Goal: Information Seeking & Learning: Learn about a topic

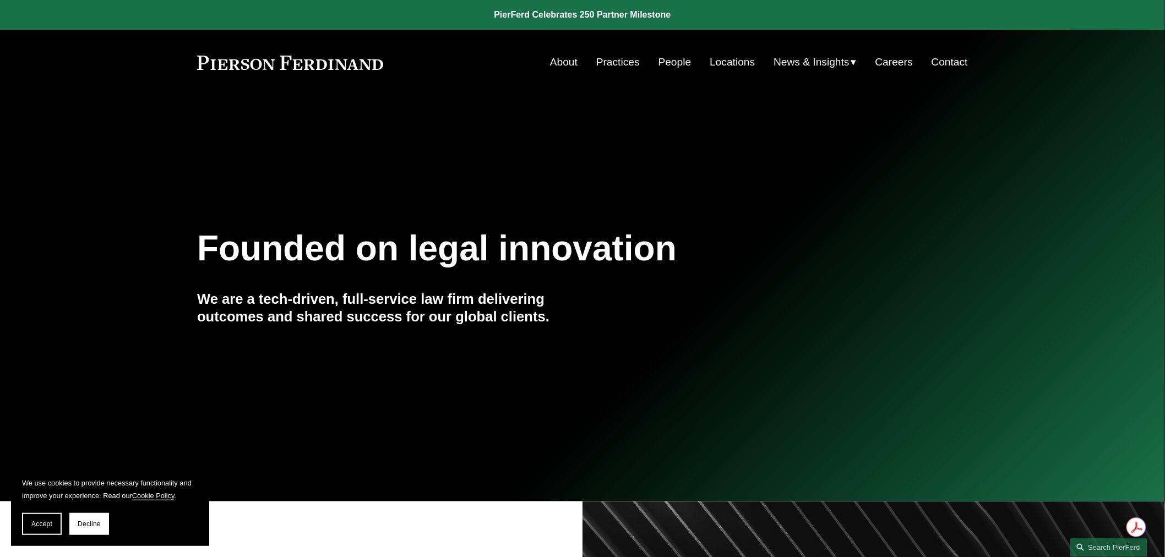
click at [670, 63] on link "People" at bounding box center [675, 62] width 33 height 21
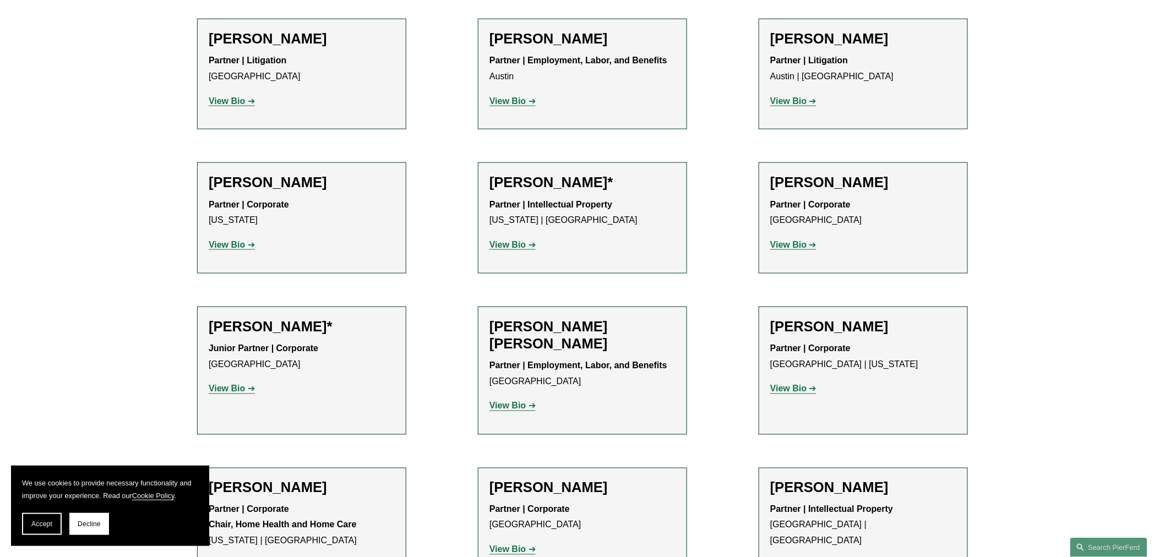
scroll to position [551, 0]
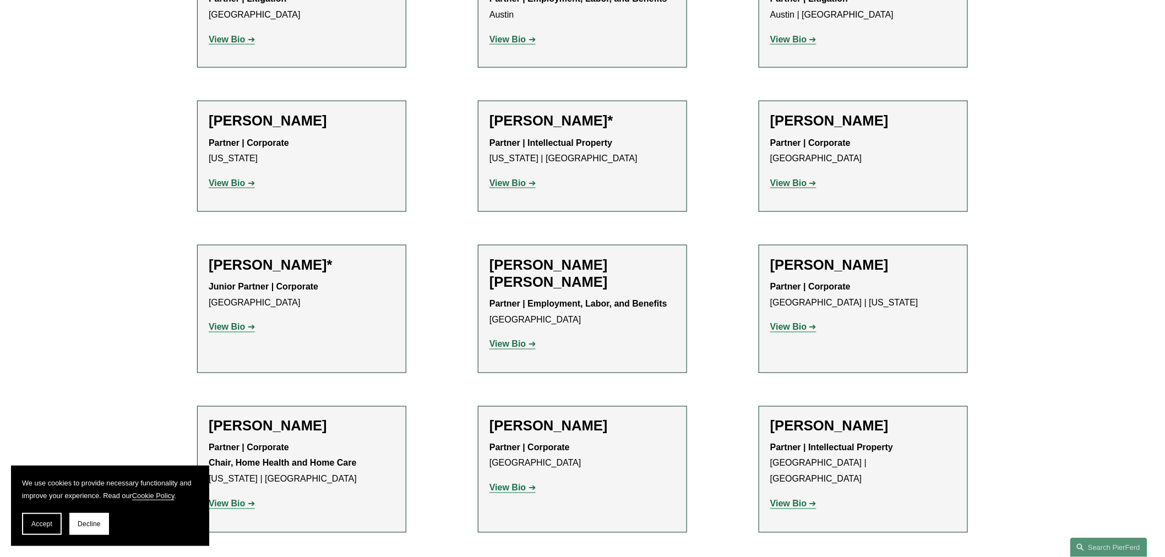
drag, startPoint x: 573, startPoint y: 261, endPoint x: 596, endPoint y: 285, distance: 33.5
click at [596, 285] on h2 "Giovanni D. Antonucci Di Cesare" at bounding box center [583, 274] width 186 height 34
copy h2 "Antonucci Di Cesare"
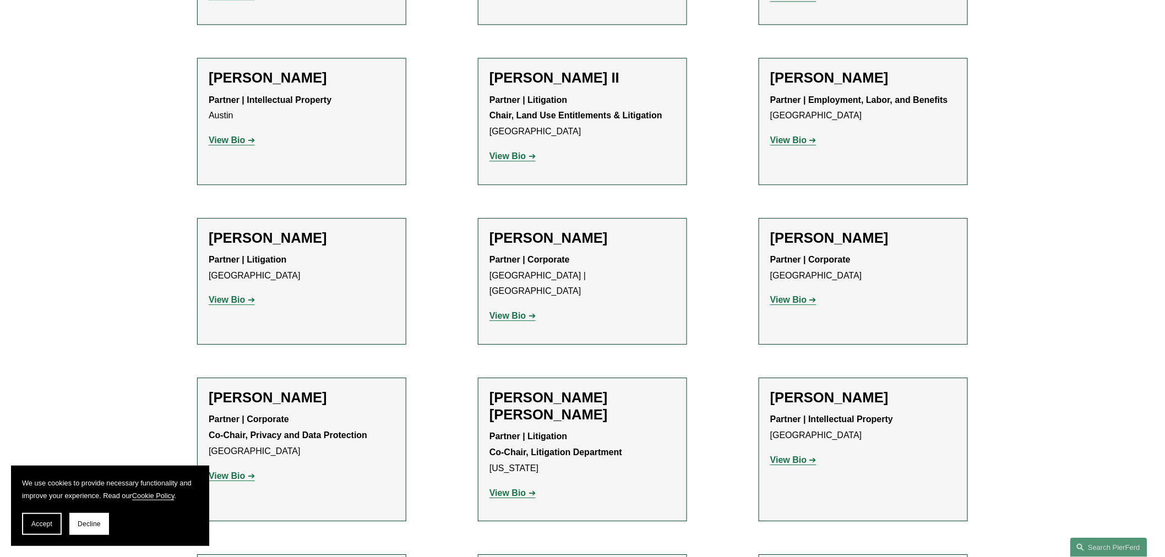
scroll to position [1224, 0]
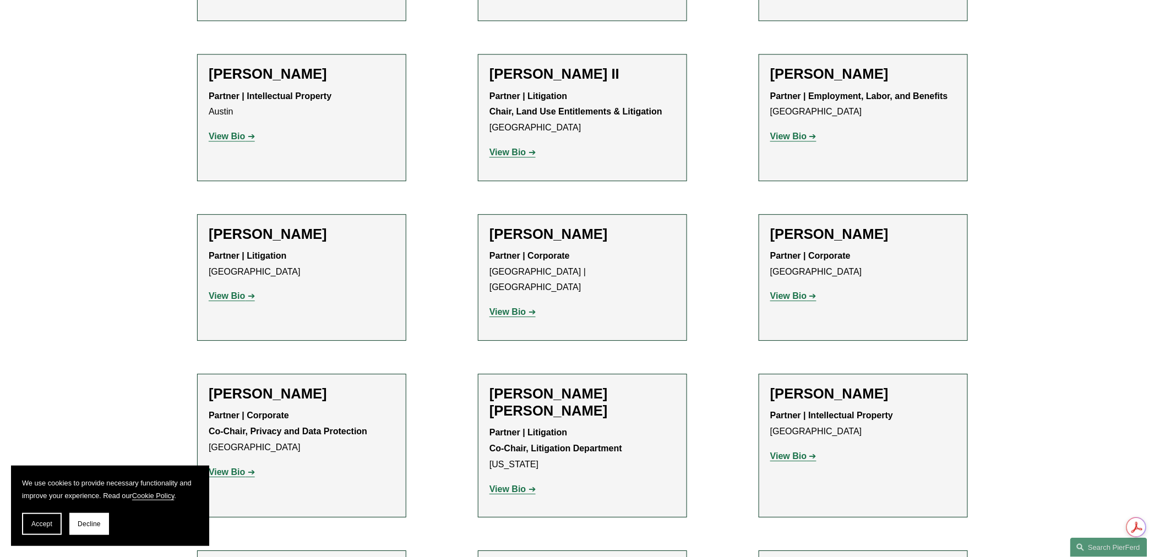
drag, startPoint x: 283, startPoint y: 221, endPoint x: 343, endPoint y: 221, distance: 60.6
click at [343, 226] on h2 "Joseph F. Bermudez" at bounding box center [302, 234] width 186 height 17
click at [329, 229] on div "Joseph F. Bermudez Partner | Litigation Denver View Bio Location: Denver; Depar…" at bounding box center [302, 270] width 186 height 88
drag, startPoint x: 278, startPoint y: 218, endPoint x: 347, endPoint y: 218, distance: 69.4
click at [347, 226] on h2 "Joseph F. Bermudez" at bounding box center [302, 234] width 186 height 17
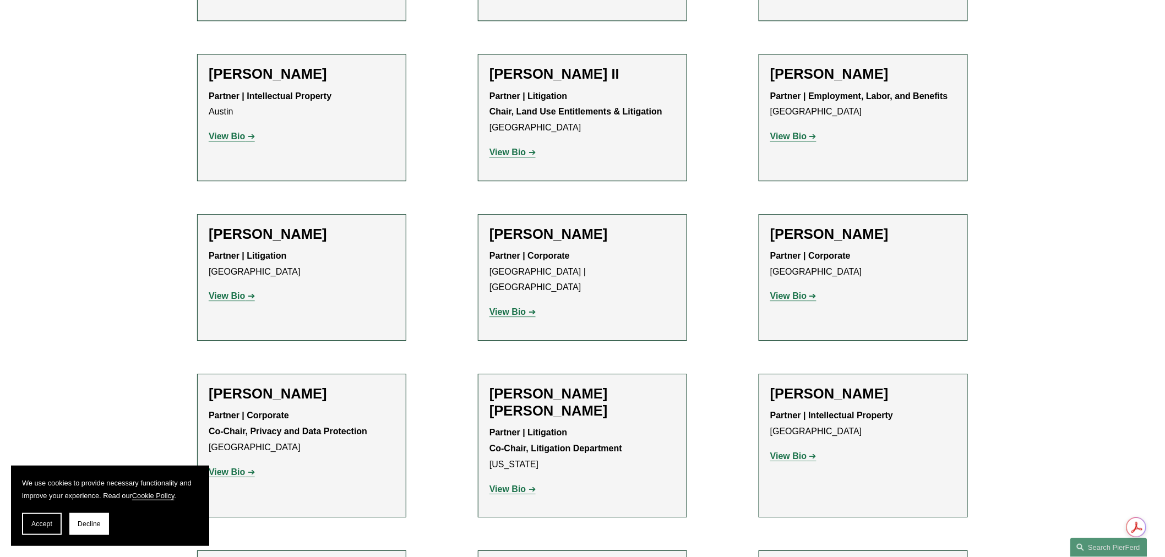
copy h2 "Bermudez"
drag, startPoint x: 529, startPoint y: 215, endPoint x: 628, endPoint y: 220, distance: 99.3
click at [628, 226] on h2 "Leiza Bladd-Symms" at bounding box center [583, 234] width 186 height 17
copy h2 "Bladd-Symms"
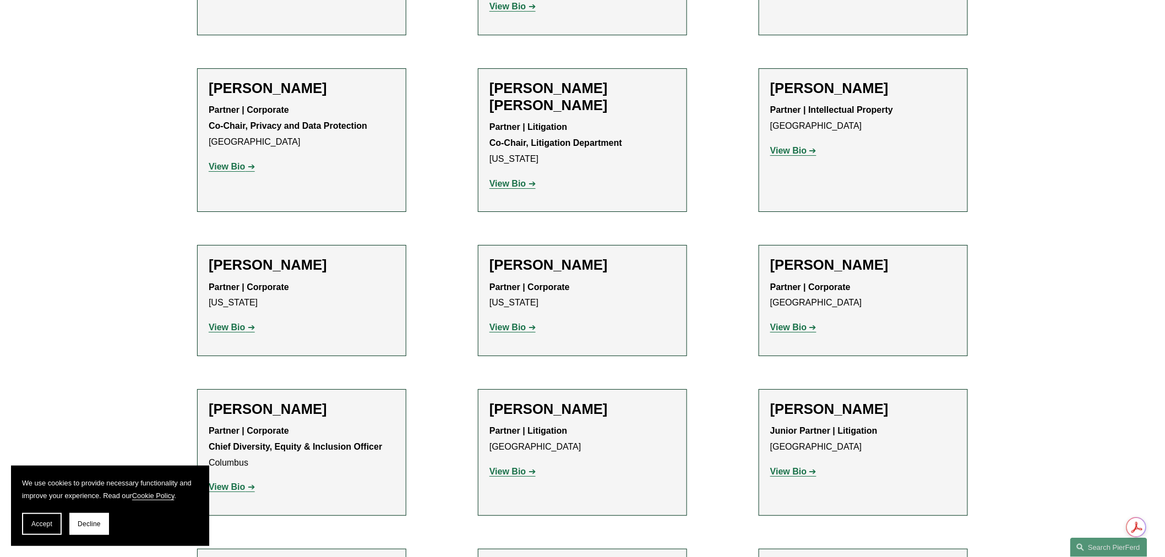
scroll to position [1652, 0]
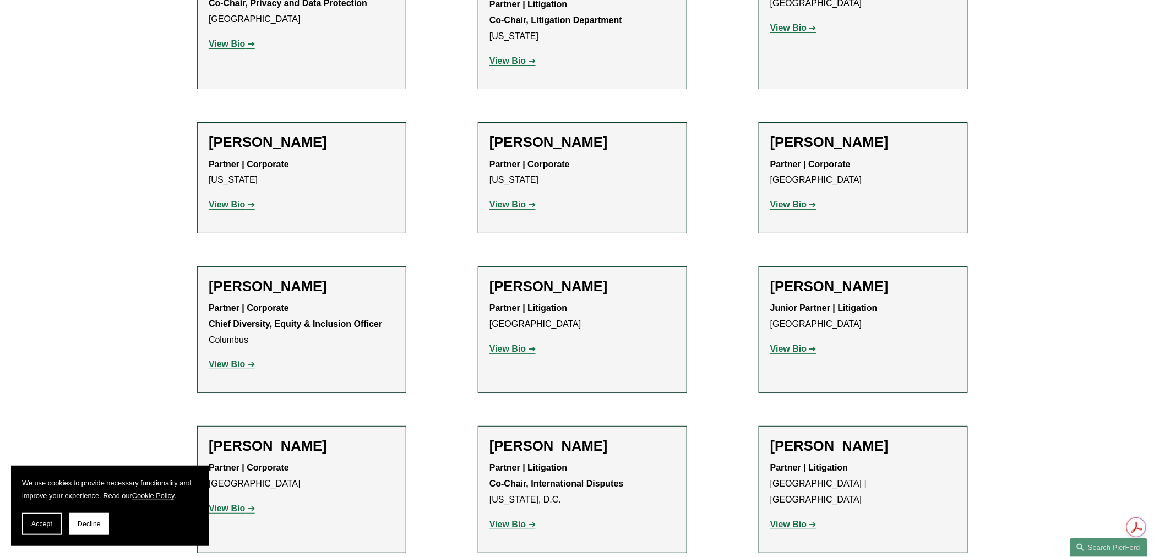
click at [779, 278] on h2 "Kaitlyn Bryniarski" at bounding box center [864, 286] width 186 height 17
drag, startPoint x: 773, startPoint y: 240, endPoint x: 900, endPoint y: 240, distance: 127.2
click at [900, 278] on h2 "Kaitlyn Bryniarski" at bounding box center [864, 286] width 186 height 17
copy h2 "Kaitlyn Bryniarski"
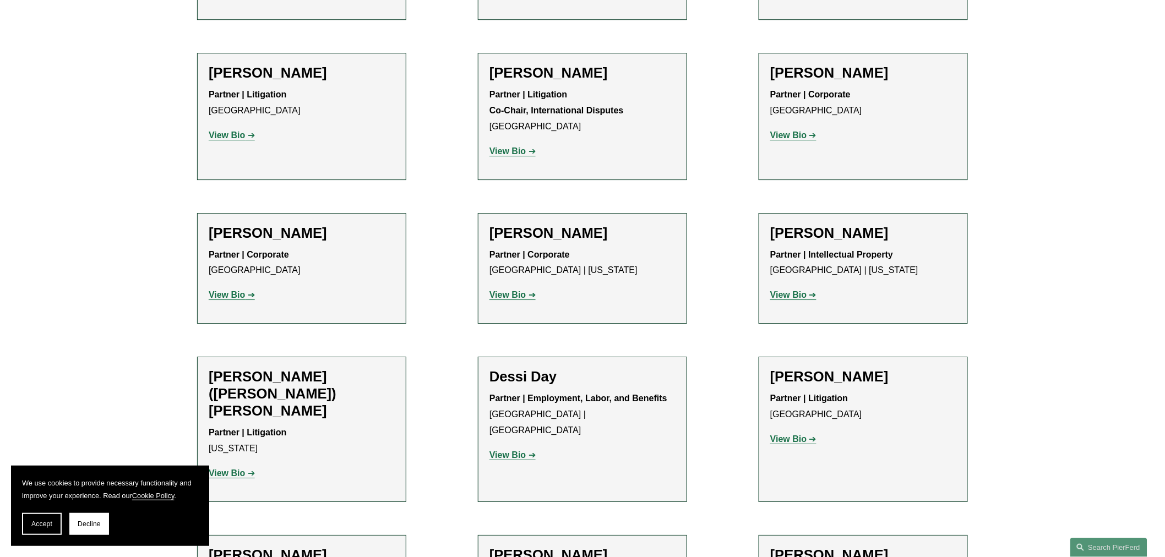
scroll to position [3182, 0]
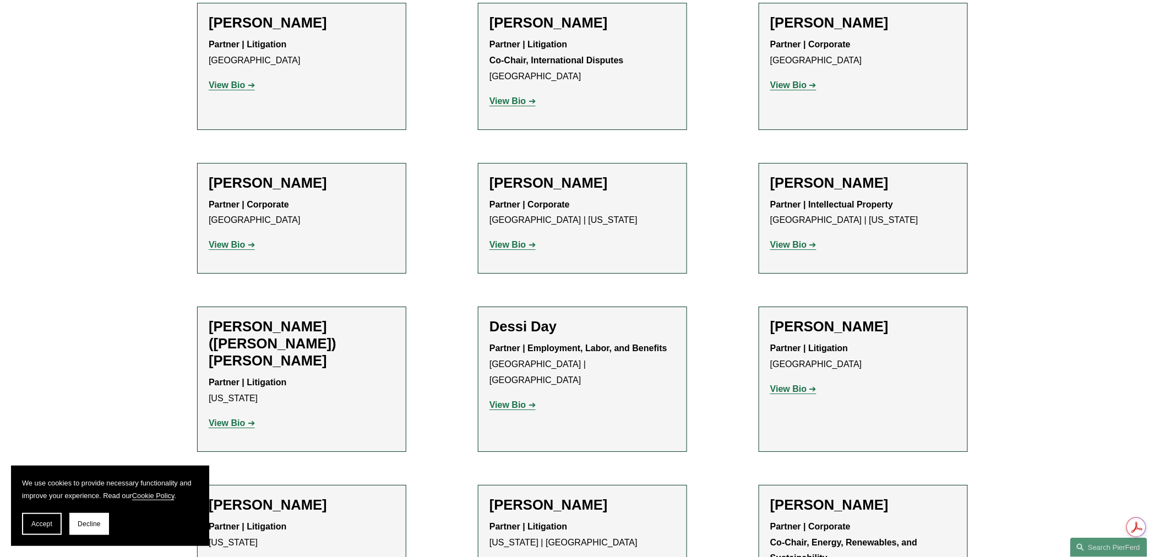
drag, startPoint x: 829, startPoint y: 230, endPoint x: 930, endPoint y: 230, distance: 100.8
click at [930, 318] on h2 "Frances De La Guardia" at bounding box center [864, 326] width 186 height 17
copy h2 "De La Guardia"
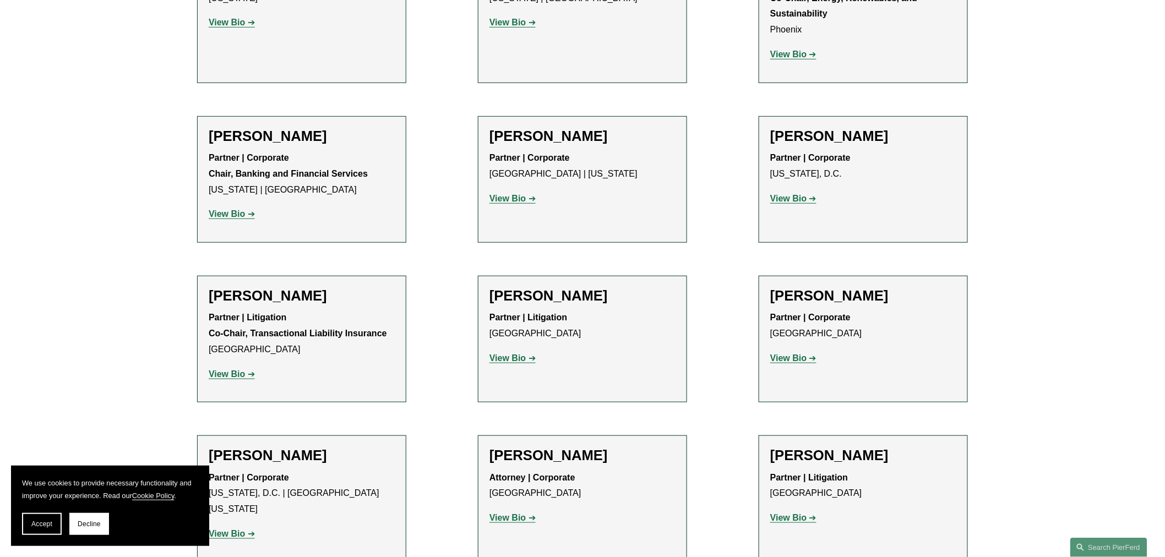
scroll to position [3855, 0]
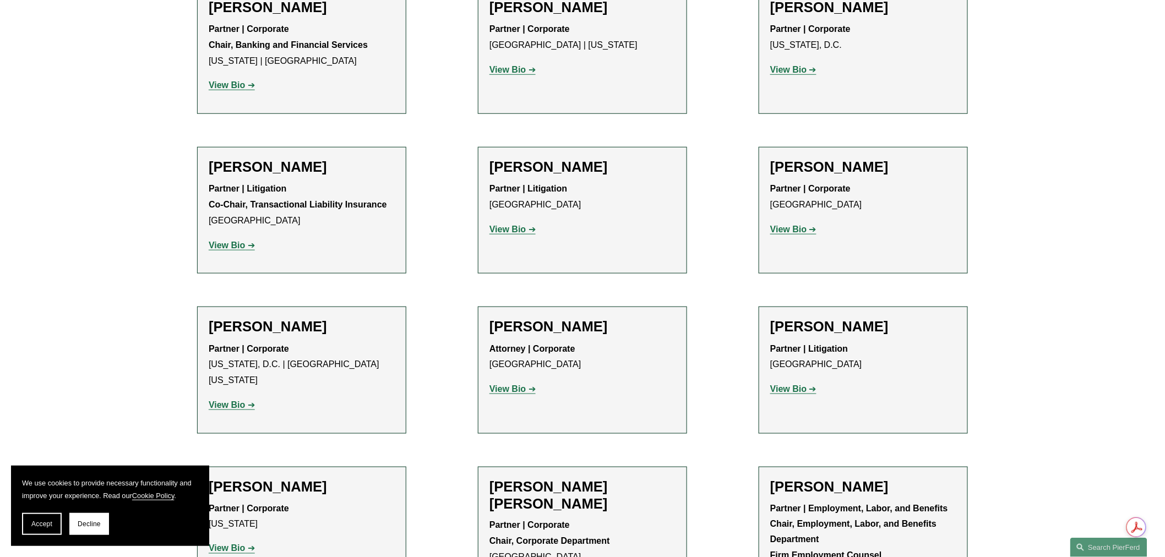
drag, startPoint x: 546, startPoint y: 195, endPoint x: 607, endPoint y: 193, distance: 60.6
click at [607, 318] on h2 "Barbara Efraim" at bounding box center [583, 326] width 186 height 17
copy h2 "Efraim"
drag, startPoint x: 827, startPoint y: 197, endPoint x: 883, endPoint y: 197, distance: 56.2
click at [883, 318] on h2 "Eugene Egdorf" at bounding box center [864, 326] width 186 height 17
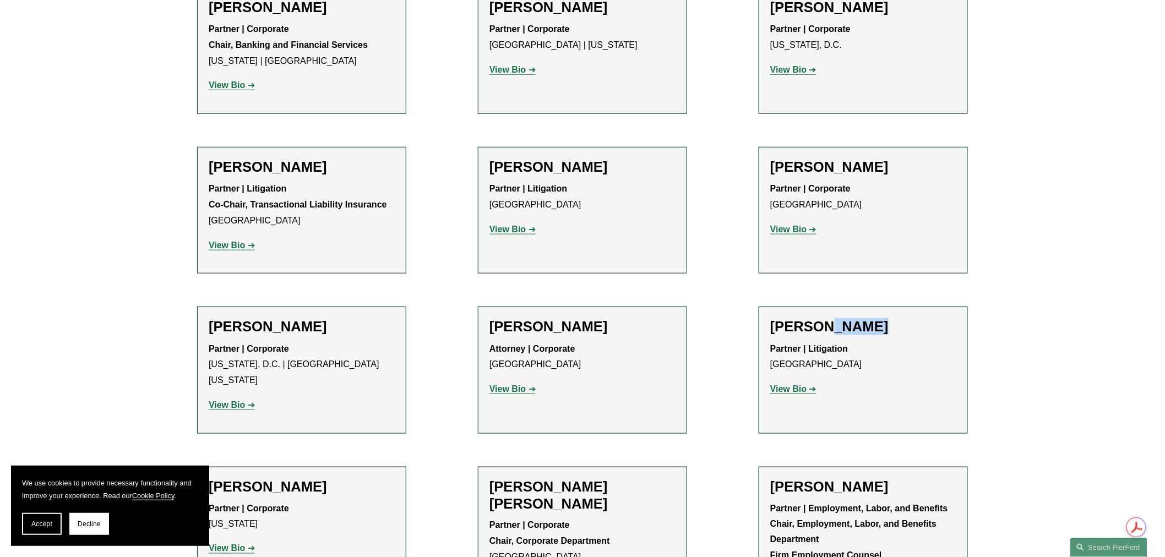
copy h2 "Egdorf"
drag, startPoint x: 267, startPoint y: 342, endPoint x: 327, endPoint y: 341, distance: 60.6
click at [327, 479] on h2 "Yvonne Elosiebo" at bounding box center [302, 487] width 186 height 17
copy h2 "Elosiebo"
click at [25, 531] on button "Accept" at bounding box center [42, 524] width 40 height 22
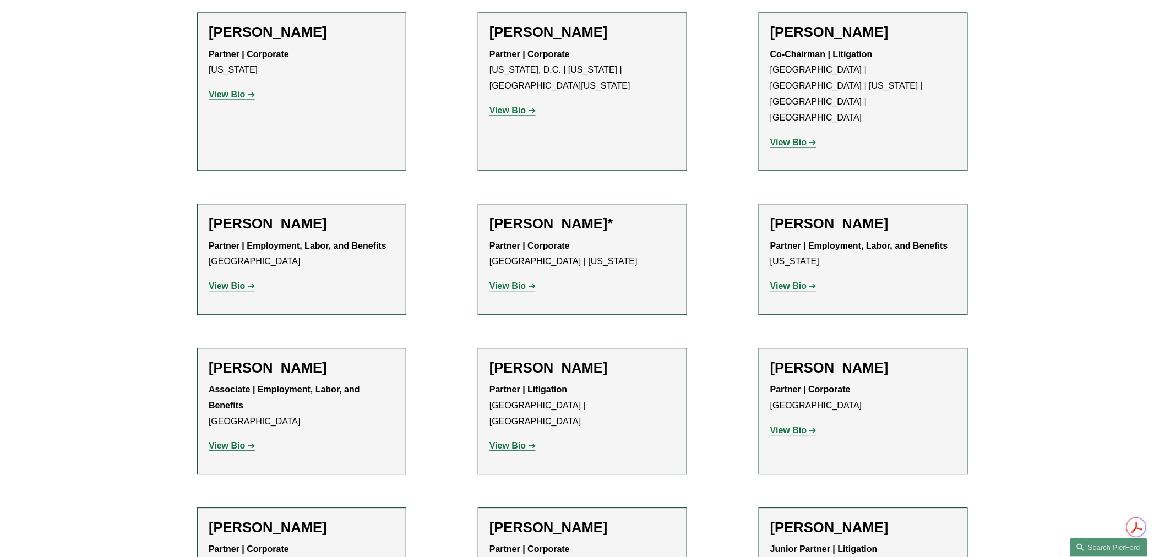
scroll to position [4528, 0]
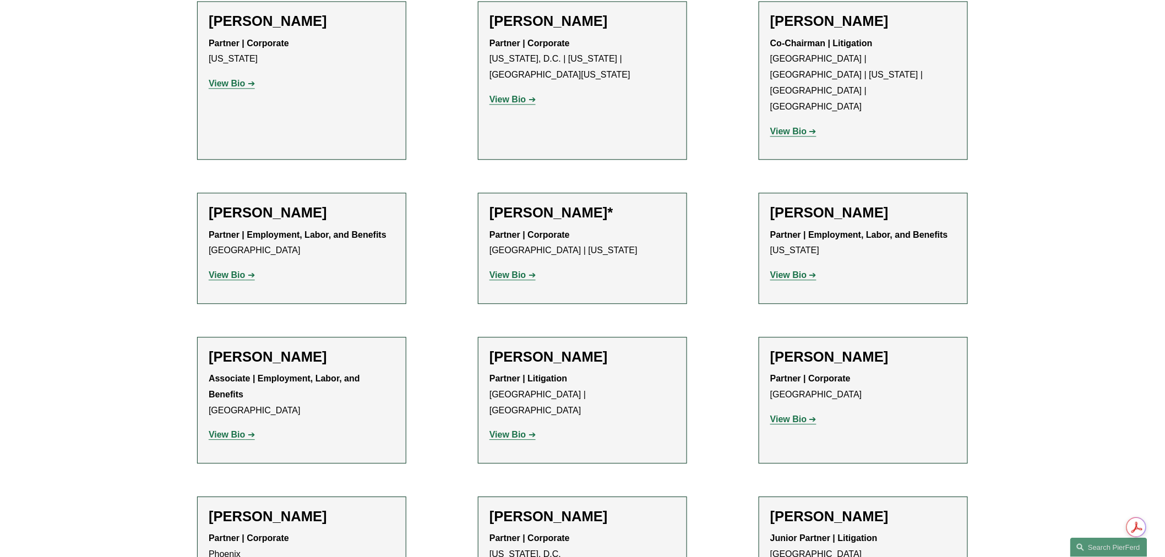
drag, startPoint x: 261, startPoint y: 176, endPoint x: 375, endPoint y: 178, distance: 114.6
click at [375, 349] on h2 "Sophie Fletcher Watson" at bounding box center [302, 357] width 186 height 17
copy h2 "Fletcher Watson"
drag, startPoint x: 538, startPoint y: 178, endPoint x: 614, endPoint y: 178, distance: 76.6
click at [614, 349] on h2 "Eric B. Freedman" at bounding box center [583, 357] width 186 height 17
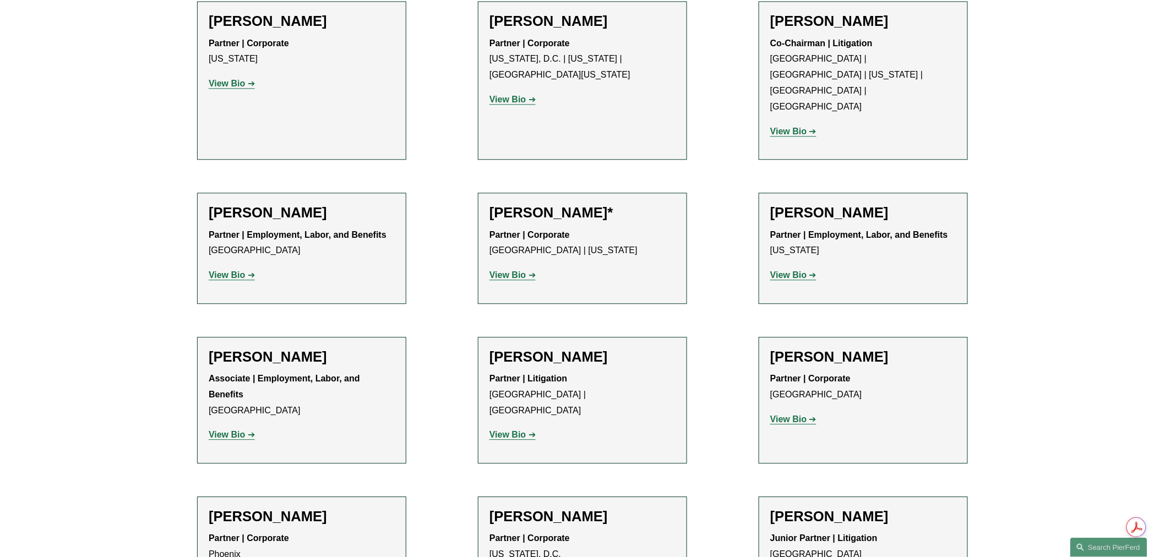
copy h2 "Freedman"
drag, startPoint x: 811, startPoint y: 178, endPoint x: 862, endPoint y: 178, distance: 51.2
click at [862, 349] on h2 "Jamil French" at bounding box center [864, 357] width 186 height 17
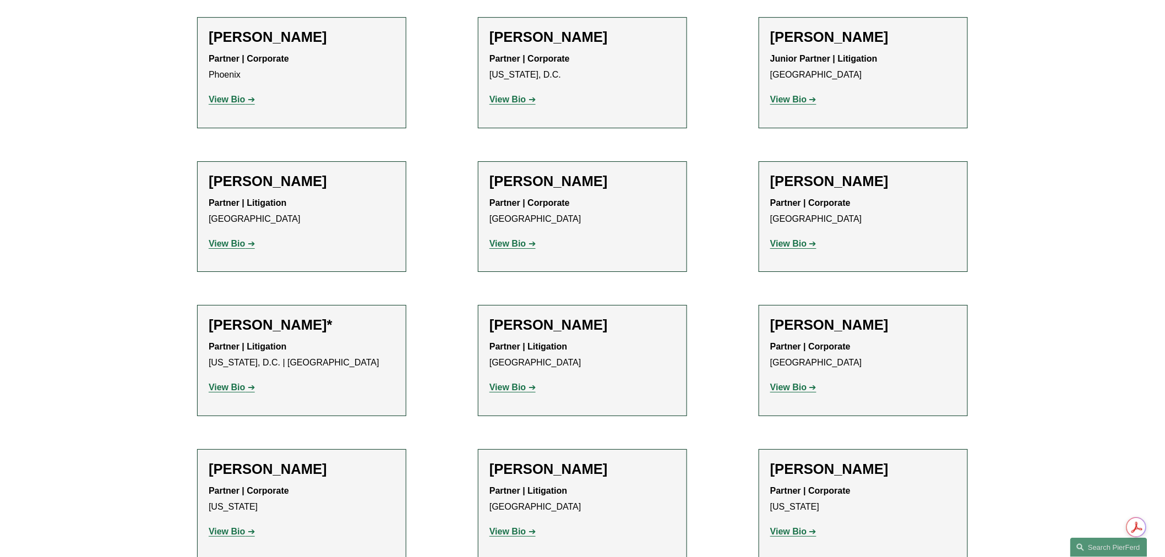
scroll to position [5018, 0]
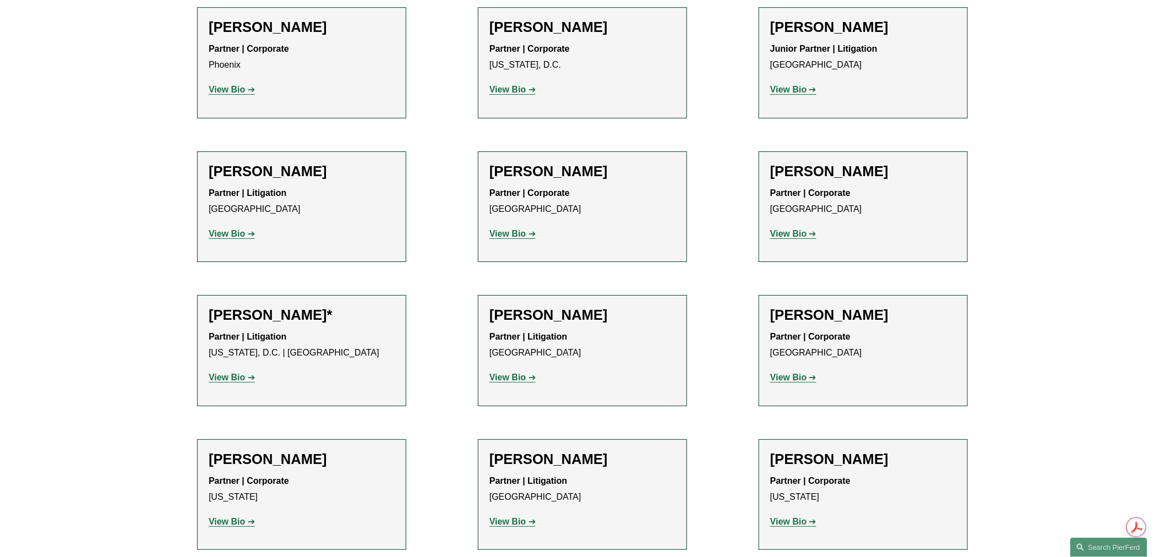
drag, startPoint x: 823, startPoint y: 428, endPoint x: 872, endPoint y: 428, distance: 48.5
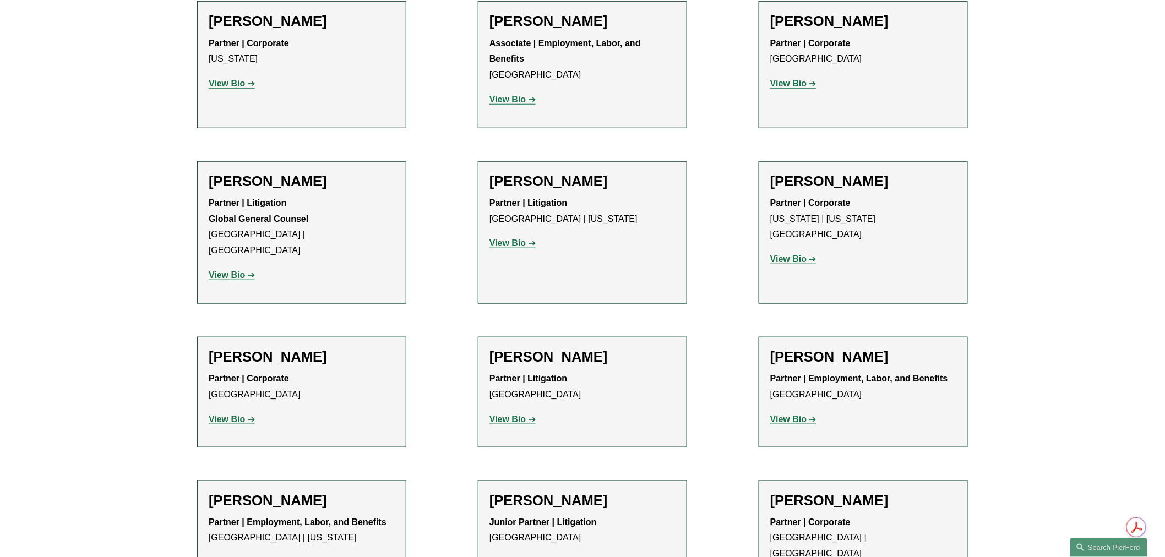
scroll to position [5630, 0]
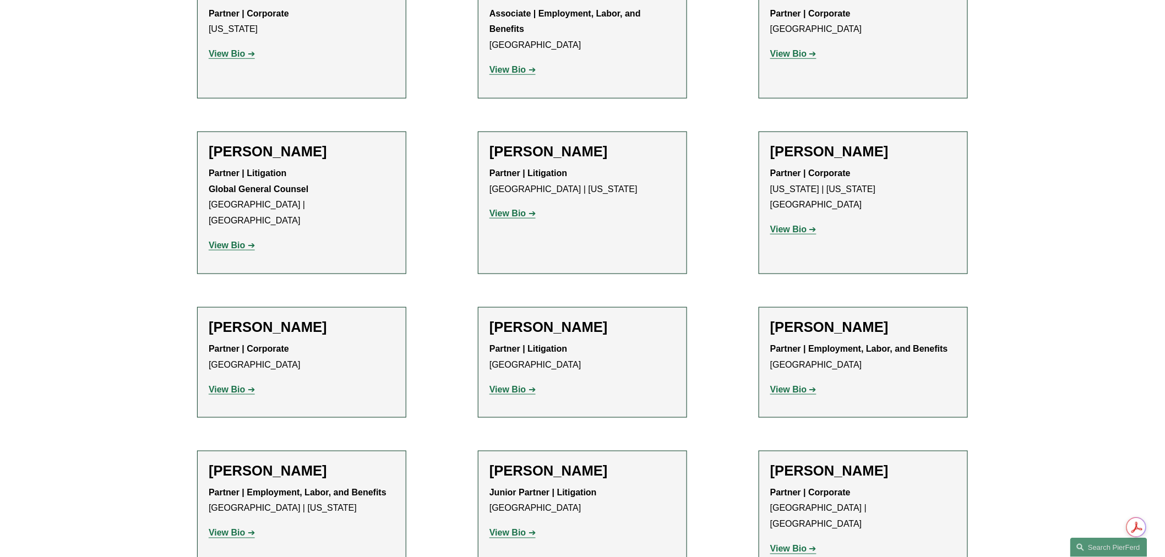
drag, startPoint x: 272, startPoint y: 276, endPoint x: 338, endPoint y: 276, distance: 66.1
click at [338, 463] on h2 "Gerald T. Hathaway" at bounding box center [302, 471] width 186 height 17
drag, startPoint x: 539, startPoint y: 282, endPoint x: 650, endPoint y: 280, distance: 111.3
click at [650, 463] on h2 "Daniel Hayward-Hughes" at bounding box center [583, 471] width 186 height 17
drag, startPoint x: 839, startPoint y: 275, endPoint x: 926, endPoint y: 278, distance: 87.0
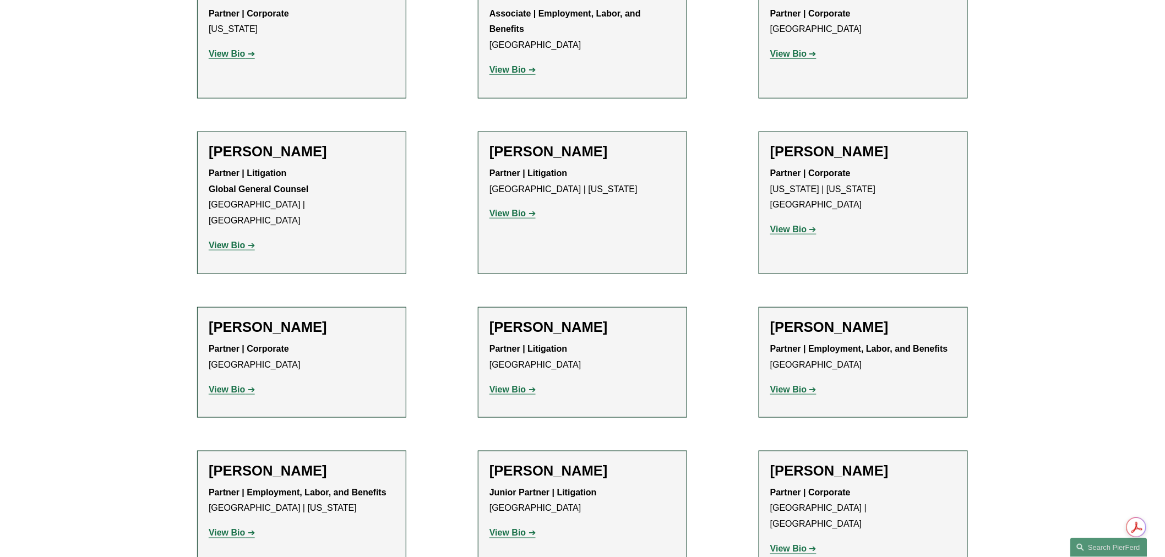
click at [926, 463] on h2 "Benjamin Hefflinger" at bounding box center [864, 471] width 186 height 17
drag, startPoint x: 247, startPoint y: 423, endPoint x: 302, endPoint y: 423, distance: 55.1
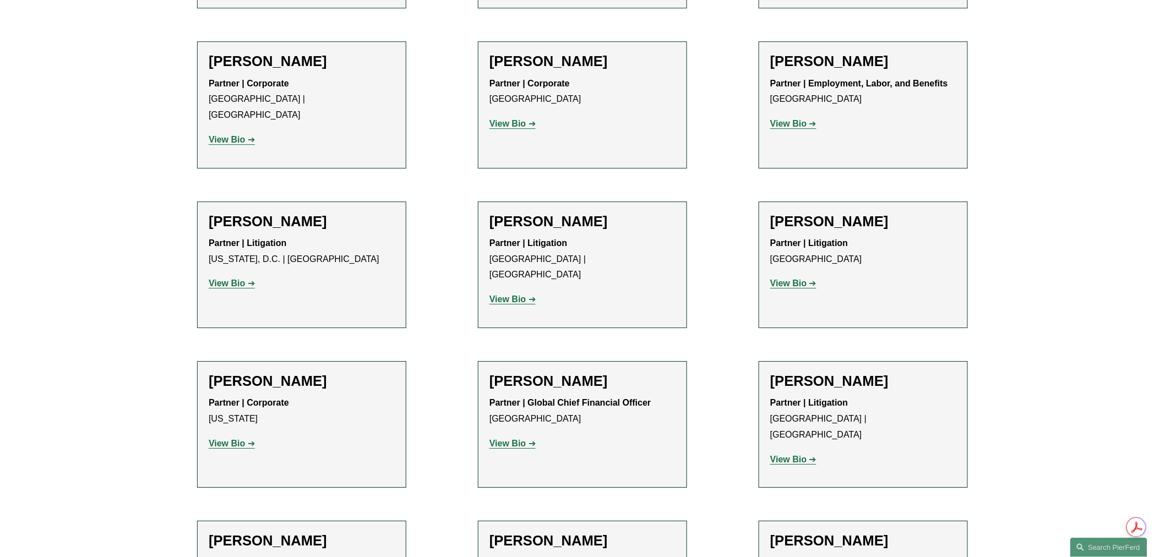
scroll to position [8322, 0]
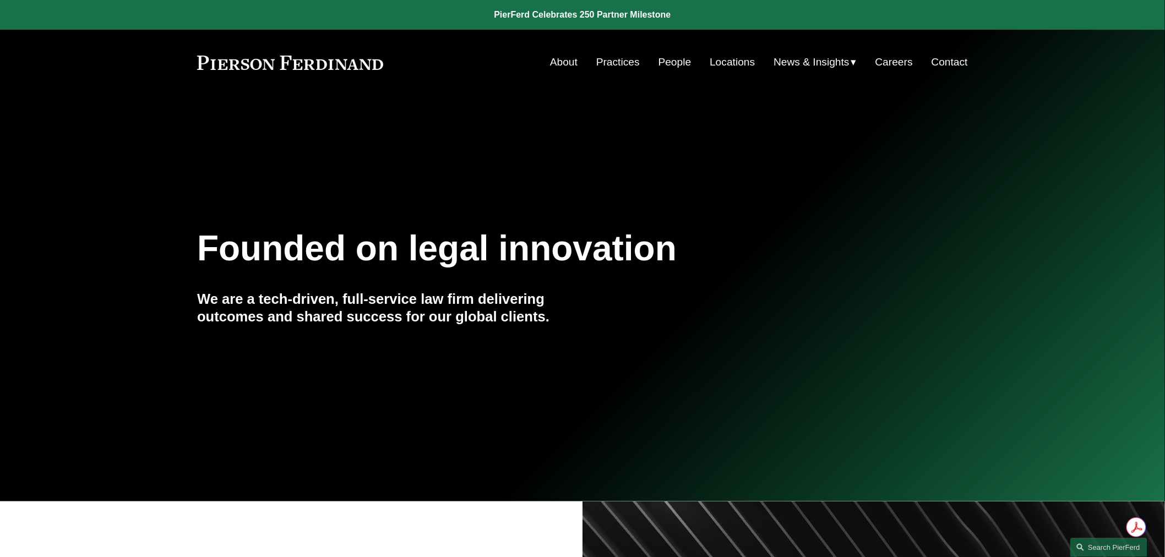
click at [716, 62] on link "Locations" at bounding box center [732, 62] width 45 height 21
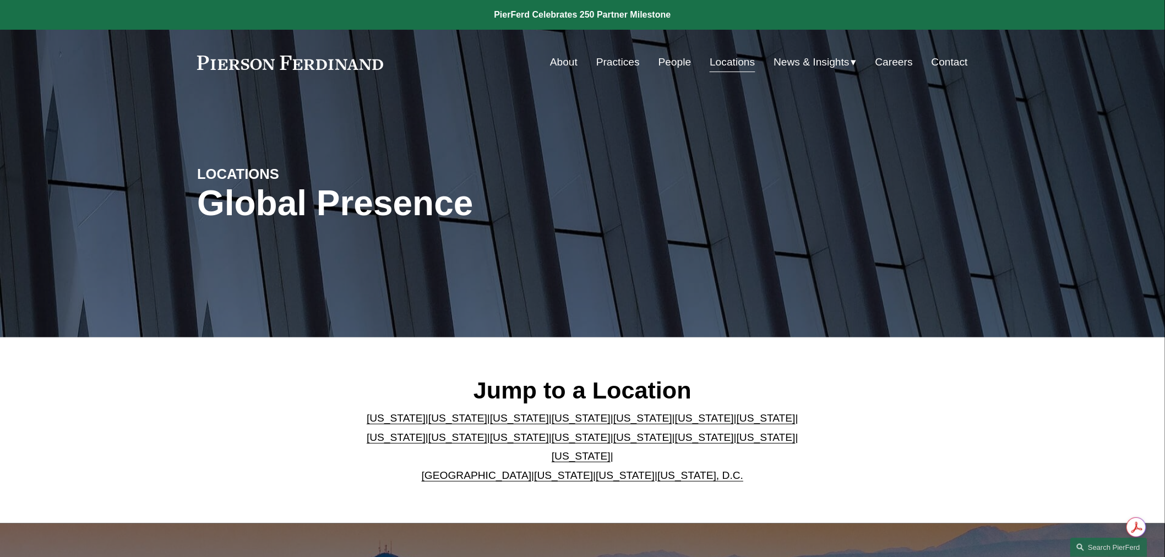
click at [737, 443] on link "[US_STATE]" at bounding box center [766, 438] width 59 height 12
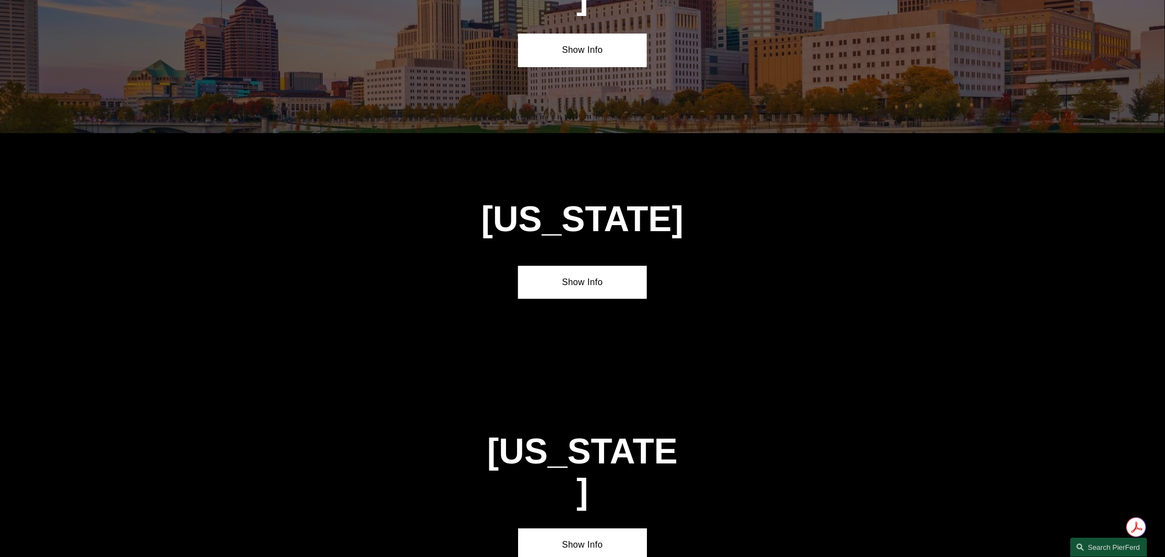
scroll to position [3538, 0]
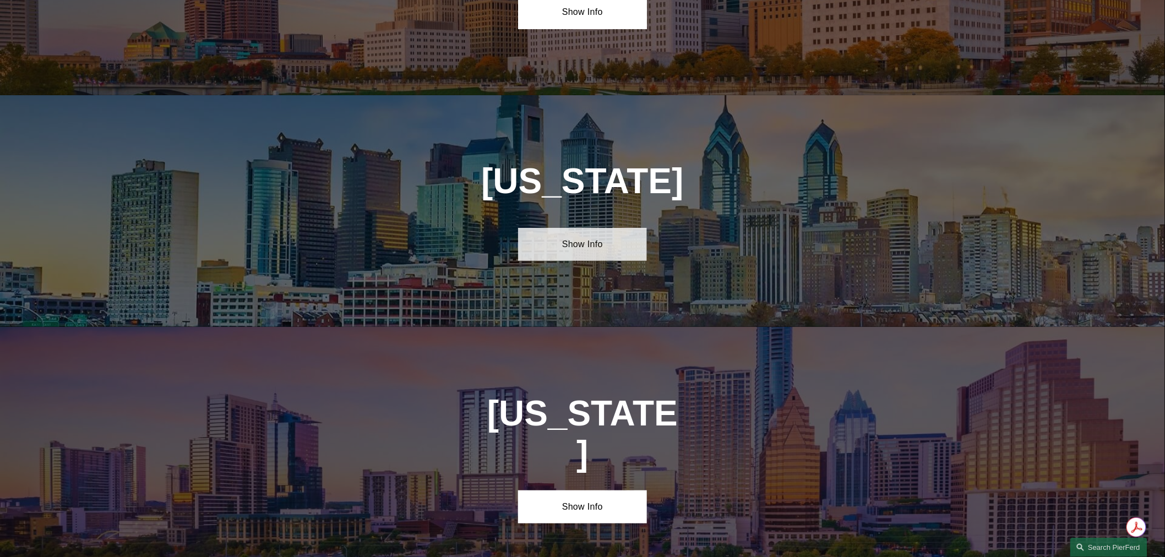
click at [606, 228] on link "Show Info" at bounding box center [582, 244] width 128 height 33
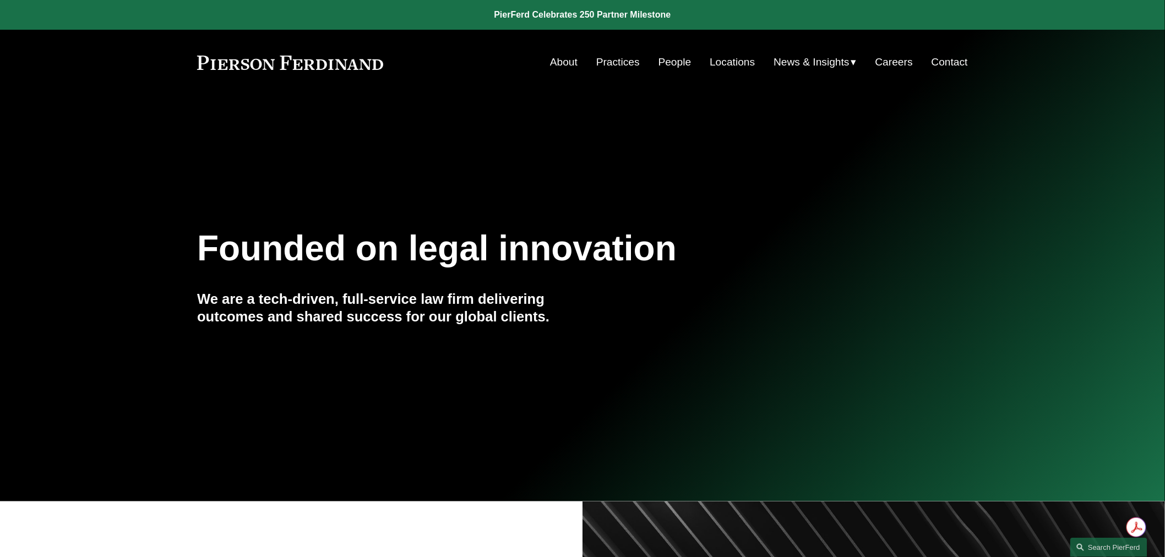
click at [669, 63] on link "People" at bounding box center [675, 62] width 33 height 21
click at [614, 66] on link "Practices" at bounding box center [618, 62] width 44 height 21
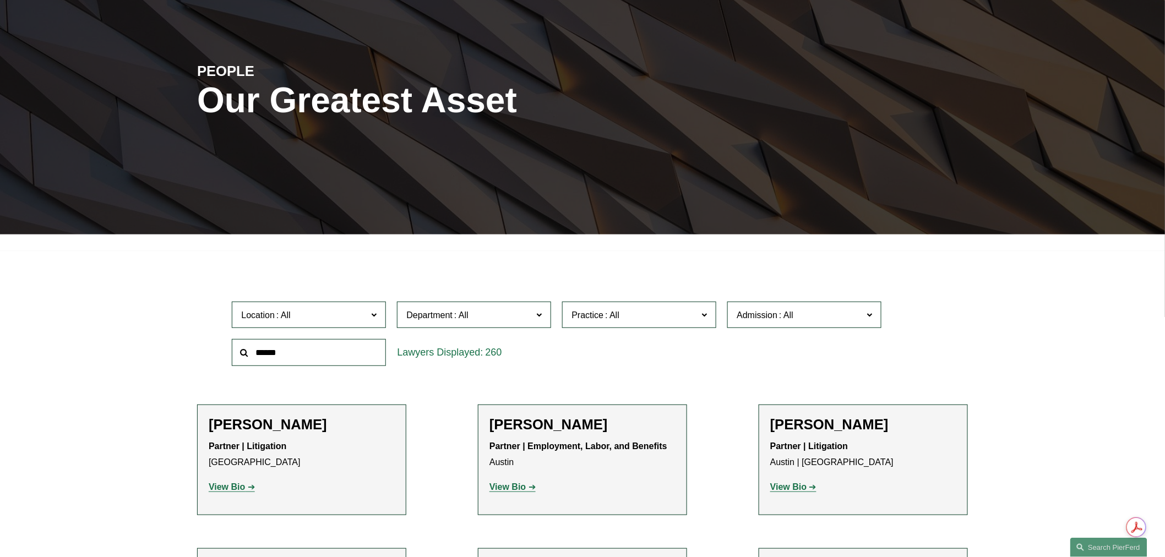
scroll to position [183, 0]
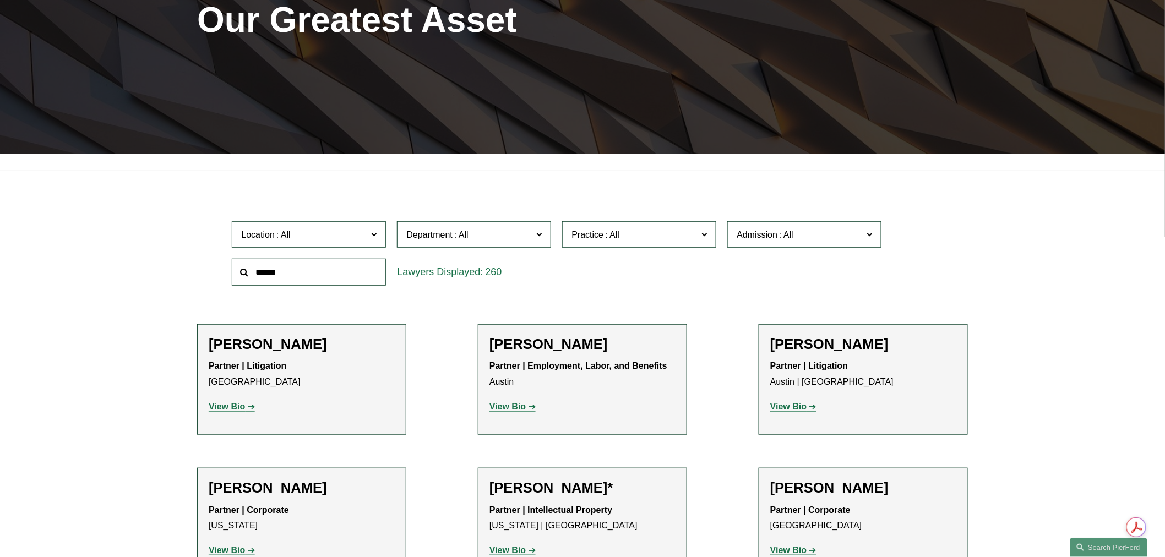
click at [256, 349] on h2 "Katie Ackels" at bounding box center [302, 344] width 186 height 17
click at [238, 411] on strong "View Bio" at bounding box center [227, 406] width 36 height 9
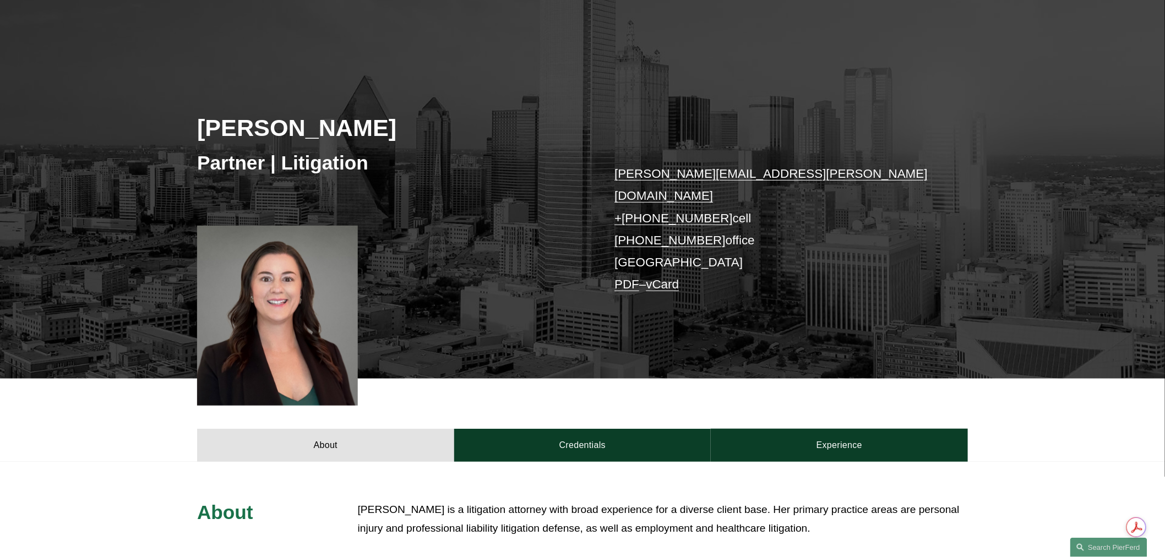
scroll to position [245, 0]
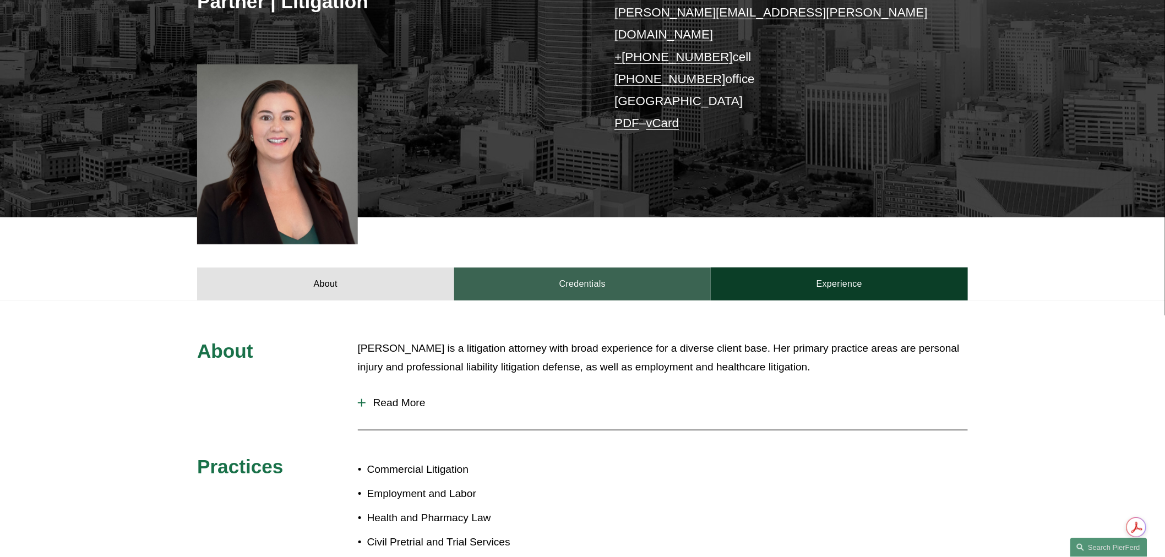
click at [598, 268] on link "Credentials" at bounding box center [582, 284] width 257 height 33
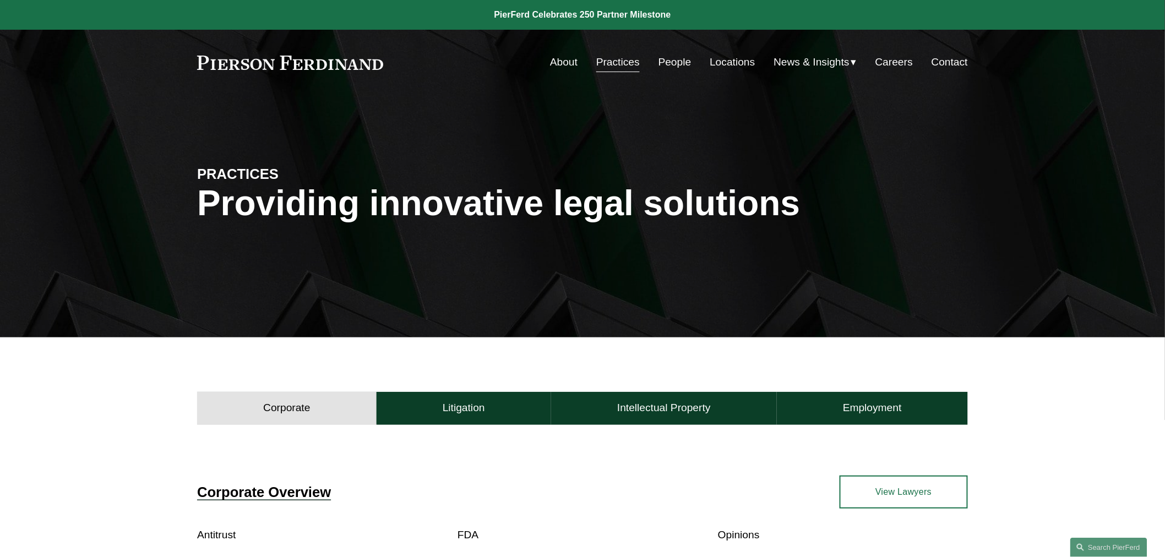
click at [719, 64] on link "Locations" at bounding box center [732, 62] width 45 height 21
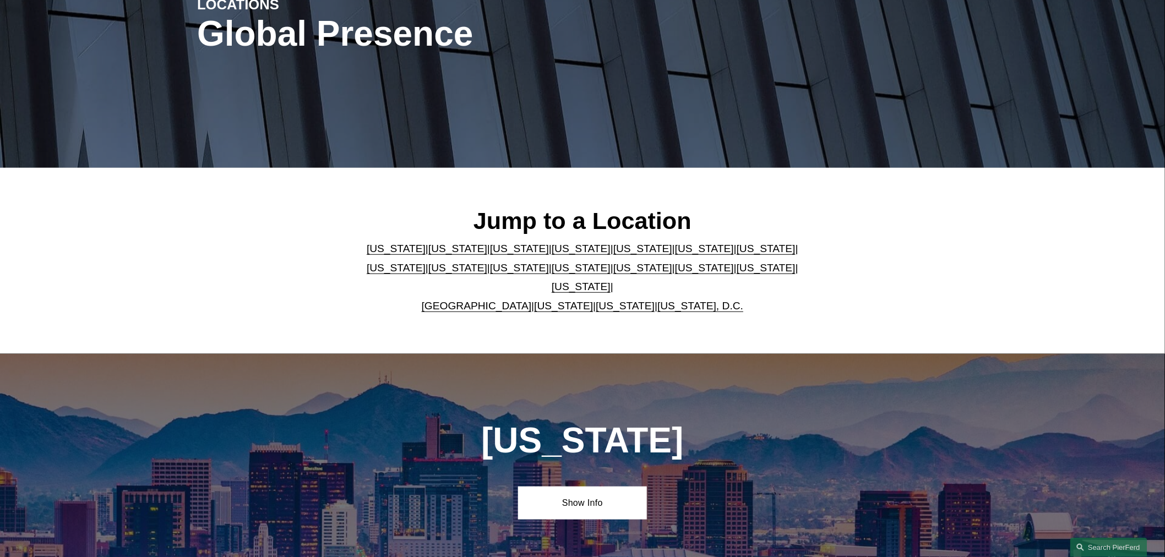
scroll to position [183, 0]
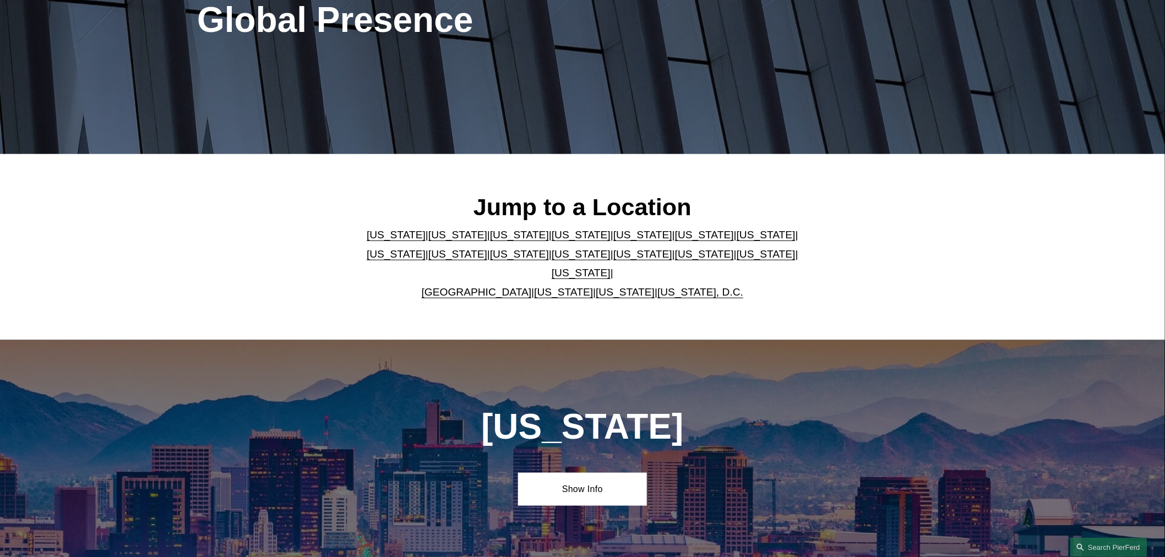
click at [428, 241] on link "California" at bounding box center [457, 235] width 59 height 12
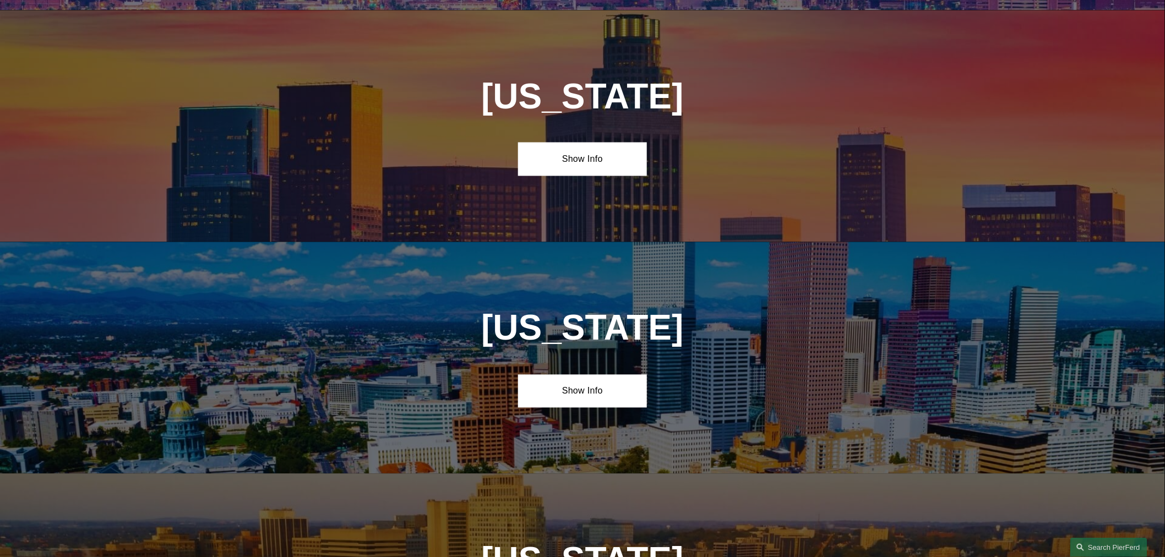
scroll to position [755, 0]
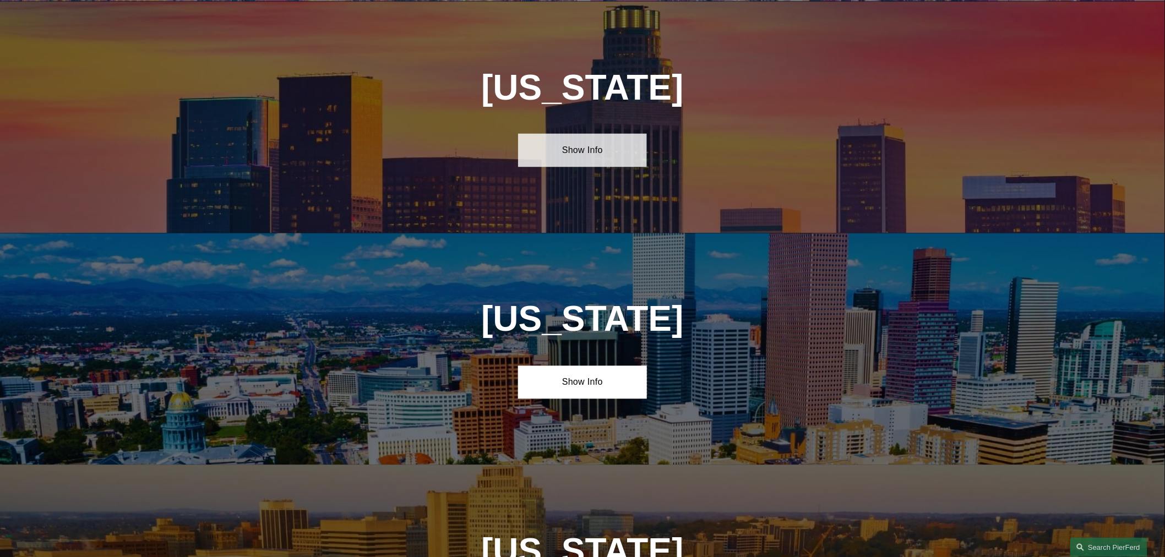
click at [565, 155] on link "Show Info" at bounding box center [582, 150] width 128 height 33
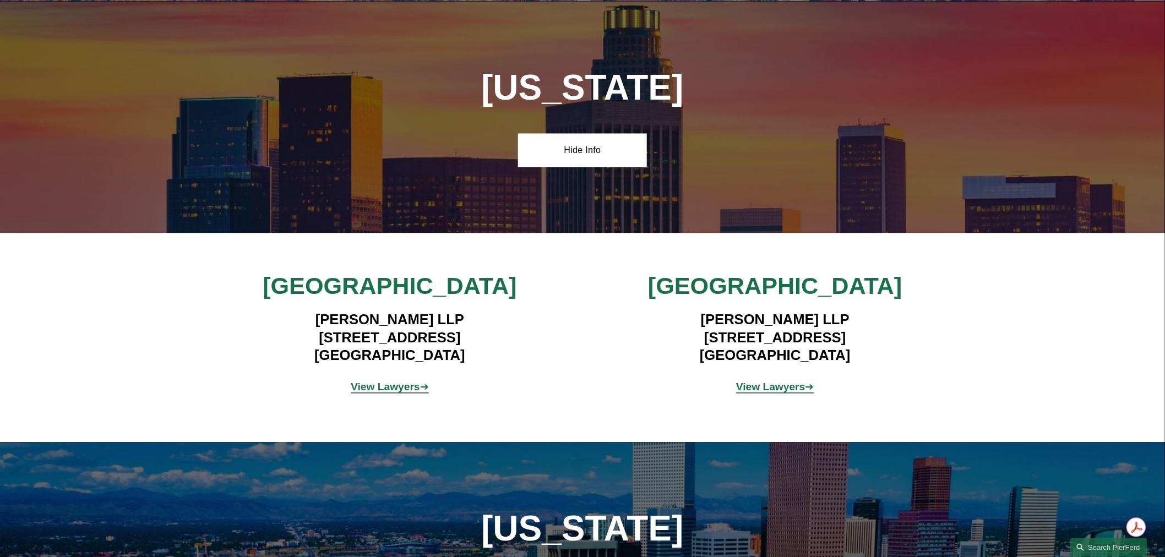
click at [378, 383] on strong "View Lawyers" at bounding box center [385, 388] width 69 height 12
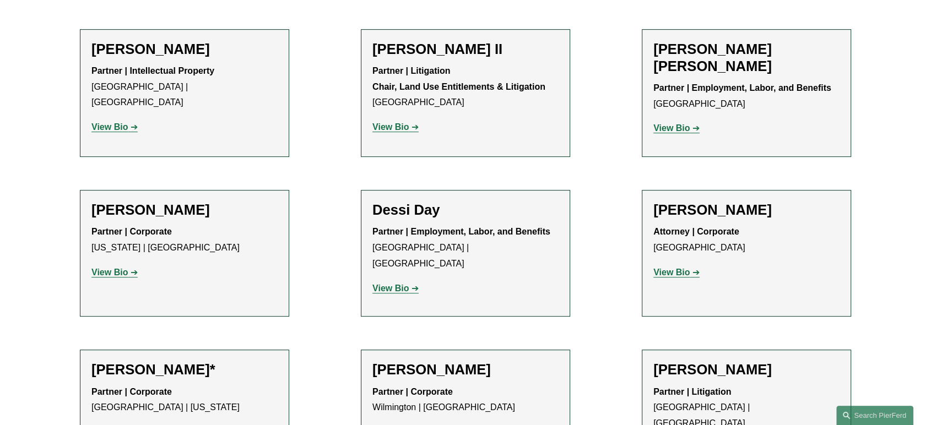
scroll to position [489, 0]
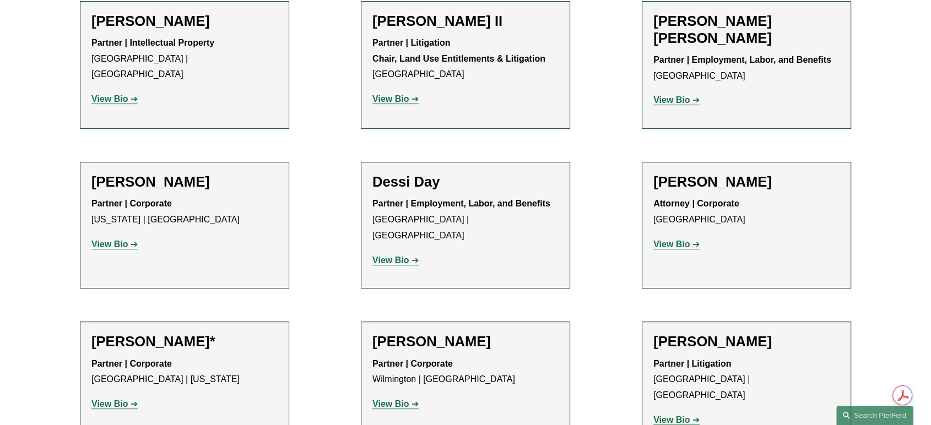
click at [115, 399] on strong "View Bio" at bounding box center [109, 403] width 36 height 9
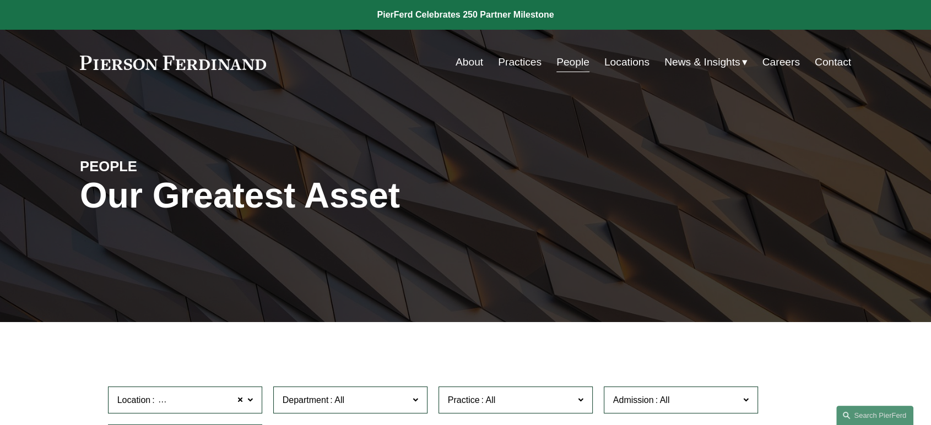
scroll to position [183, 0]
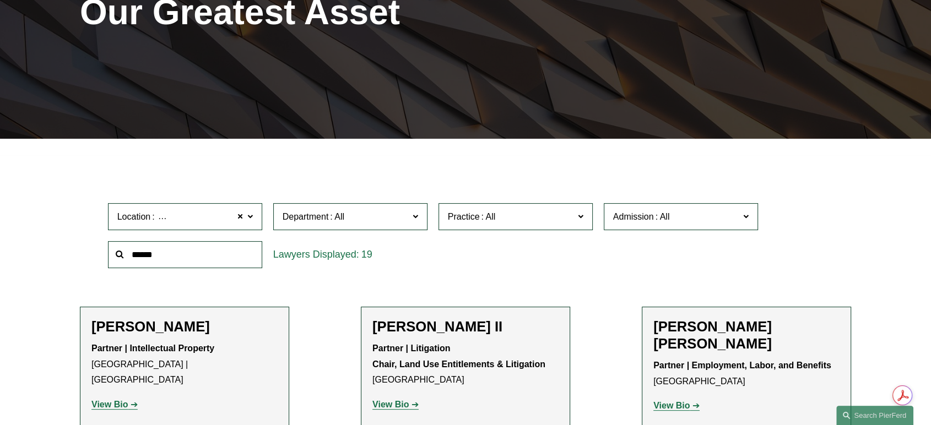
click at [123, 400] on strong "View Bio" at bounding box center [109, 404] width 36 height 9
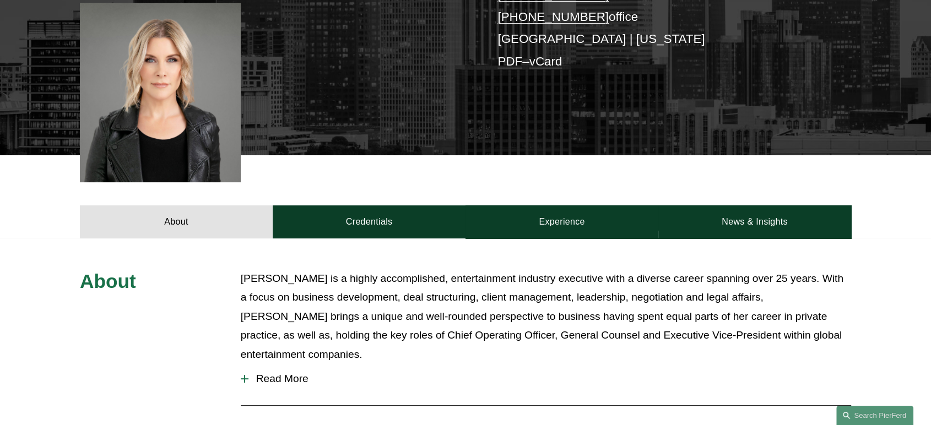
scroll to position [306, 0]
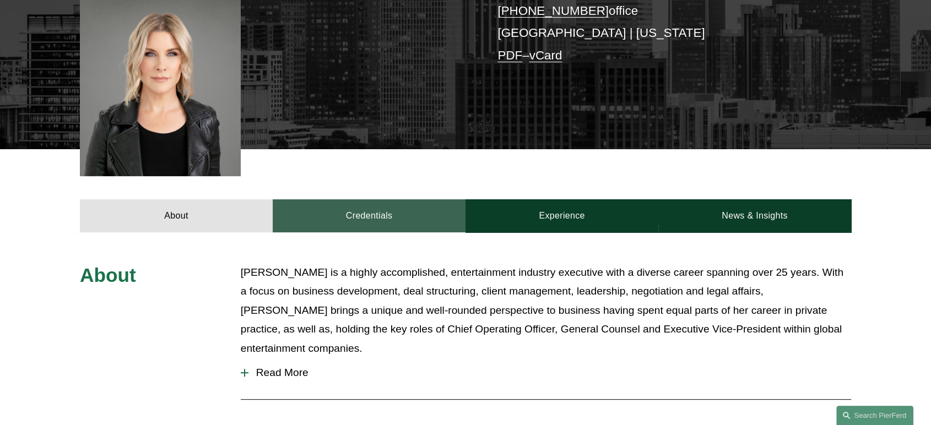
click at [373, 204] on link "Credentials" at bounding box center [369, 215] width 193 height 33
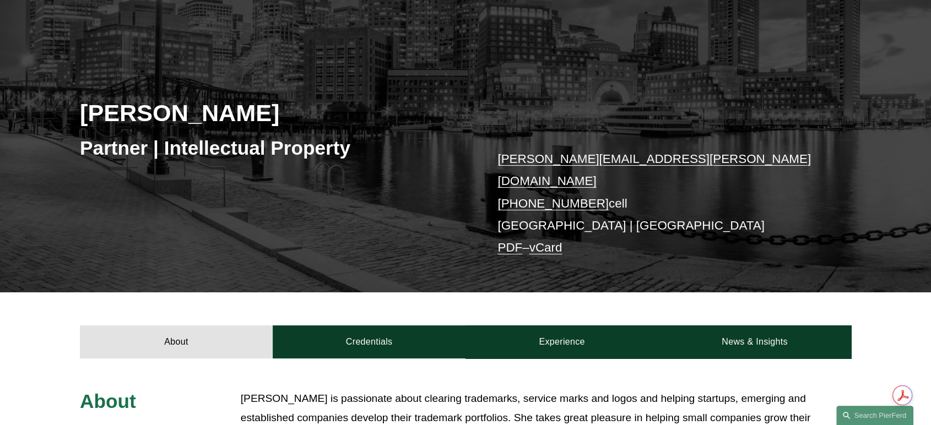
scroll to position [183, 0]
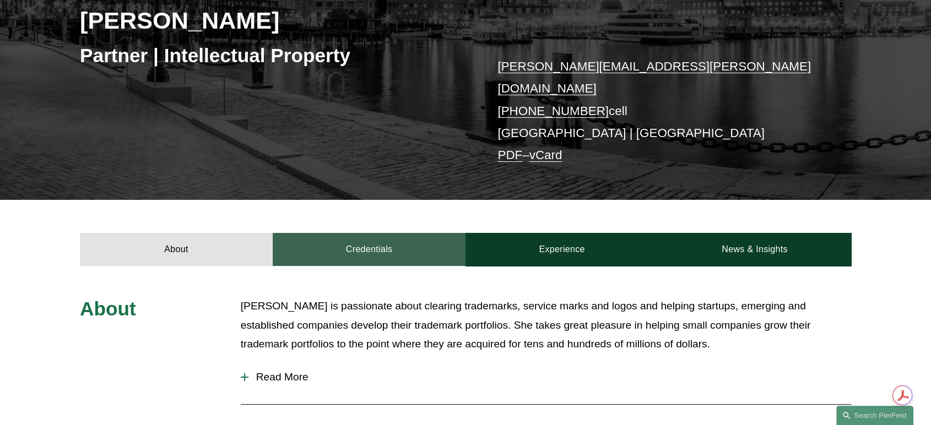
click at [367, 235] on link "Credentials" at bounding box center [369, 249] width 193 height 33
